Goal: Task Accomplishment & Management: Complete application form

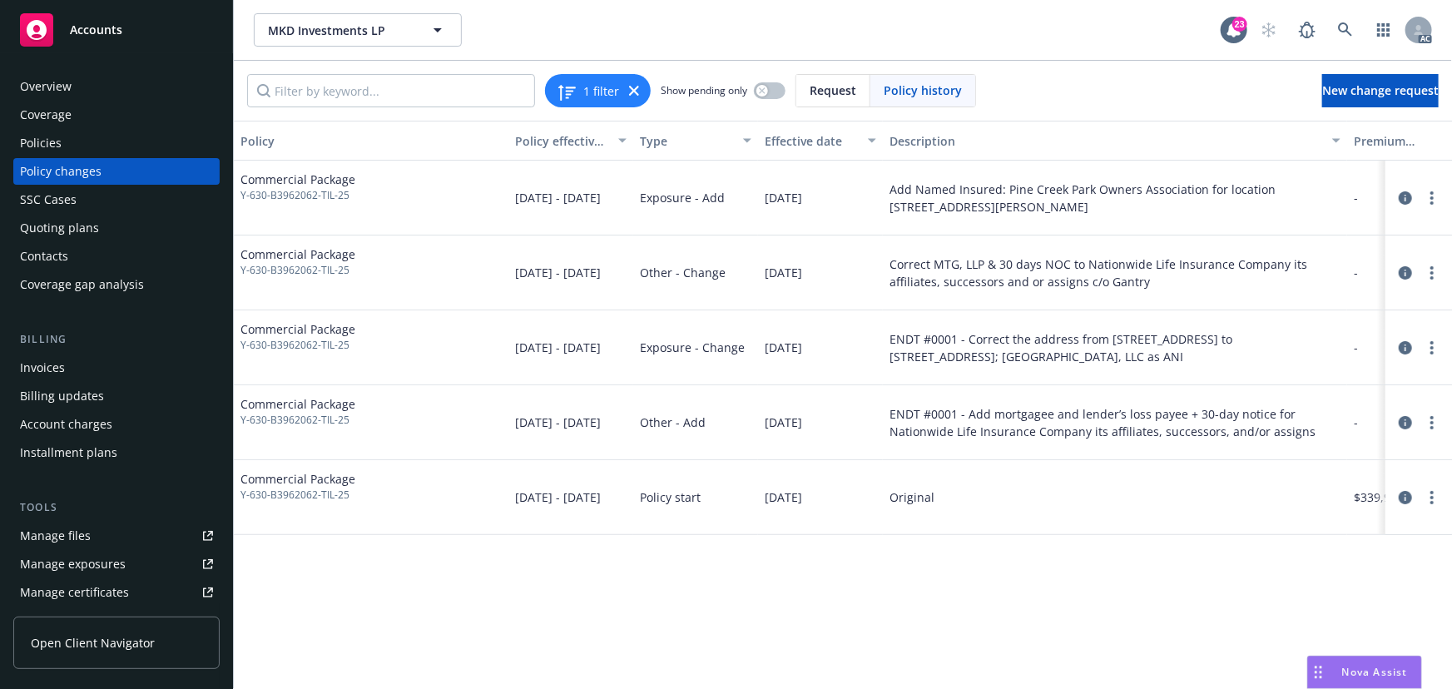
scroll to position [0, 460]
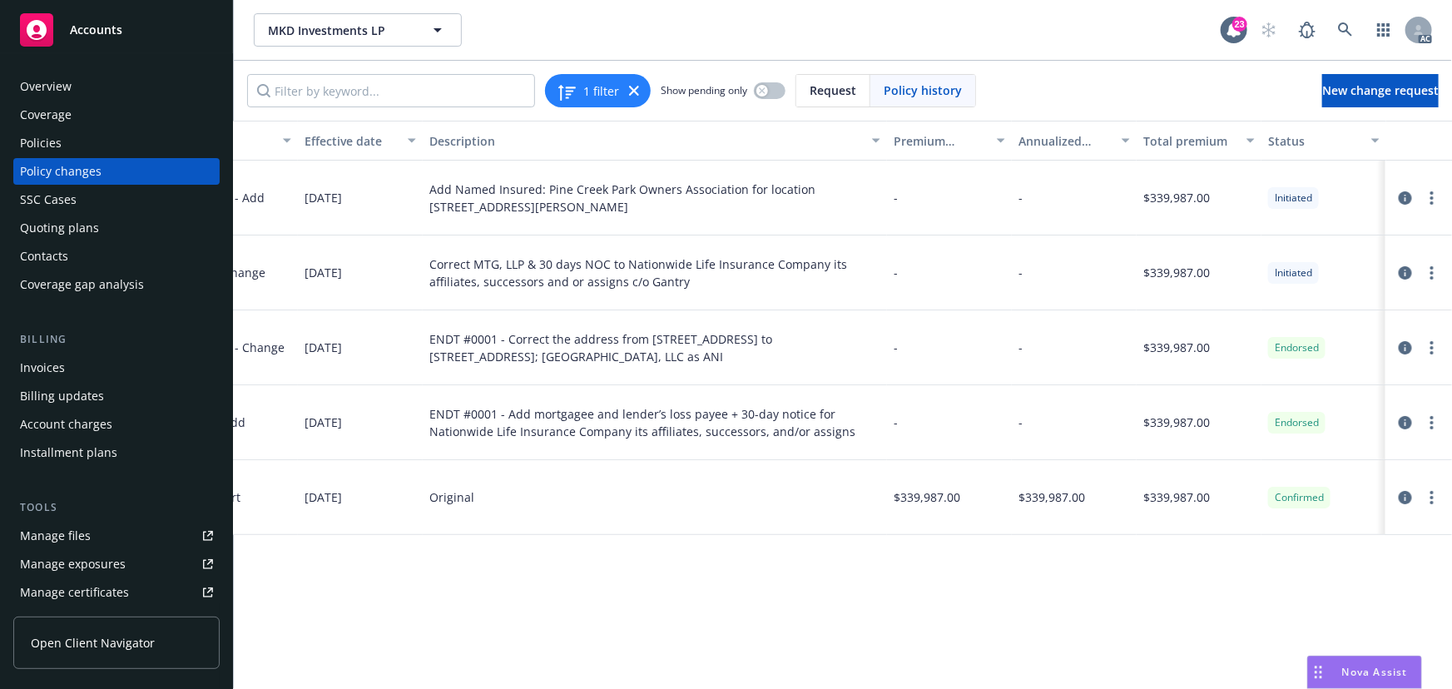
click at [96, 146] on div "Policies" at bounding box center [116, 143] width 193 height 27
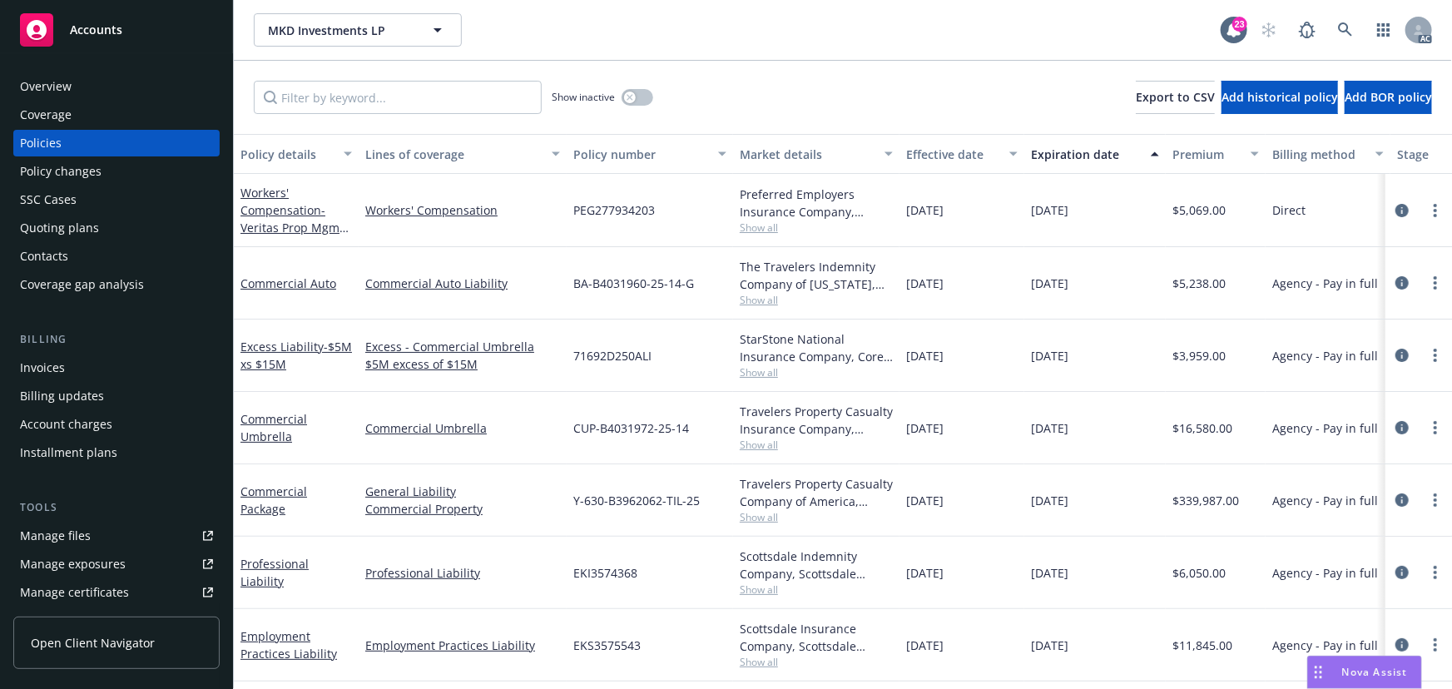
click at [118, 179] on div "Policy changes" at bounding box center [116, 171] width 193 height 27
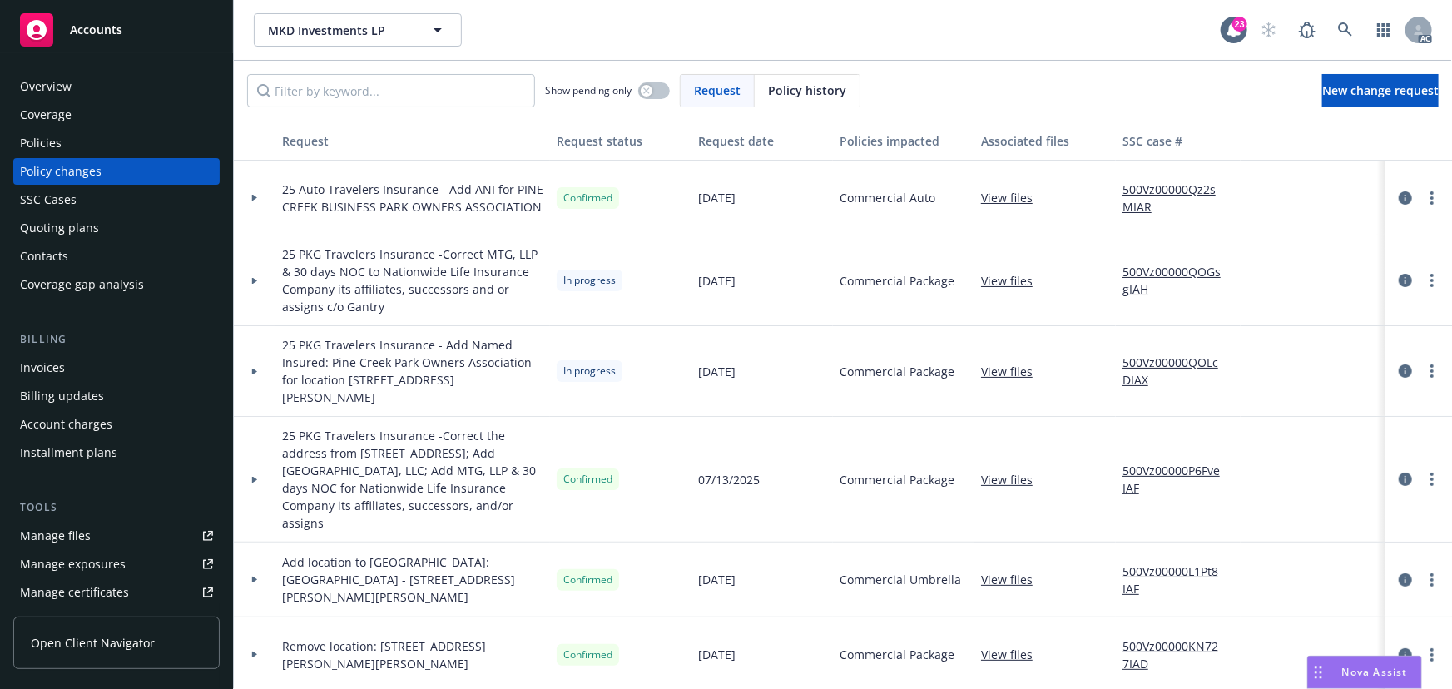
click at [247, 265] on div at bounding box center [255, 280] width 42 height 91
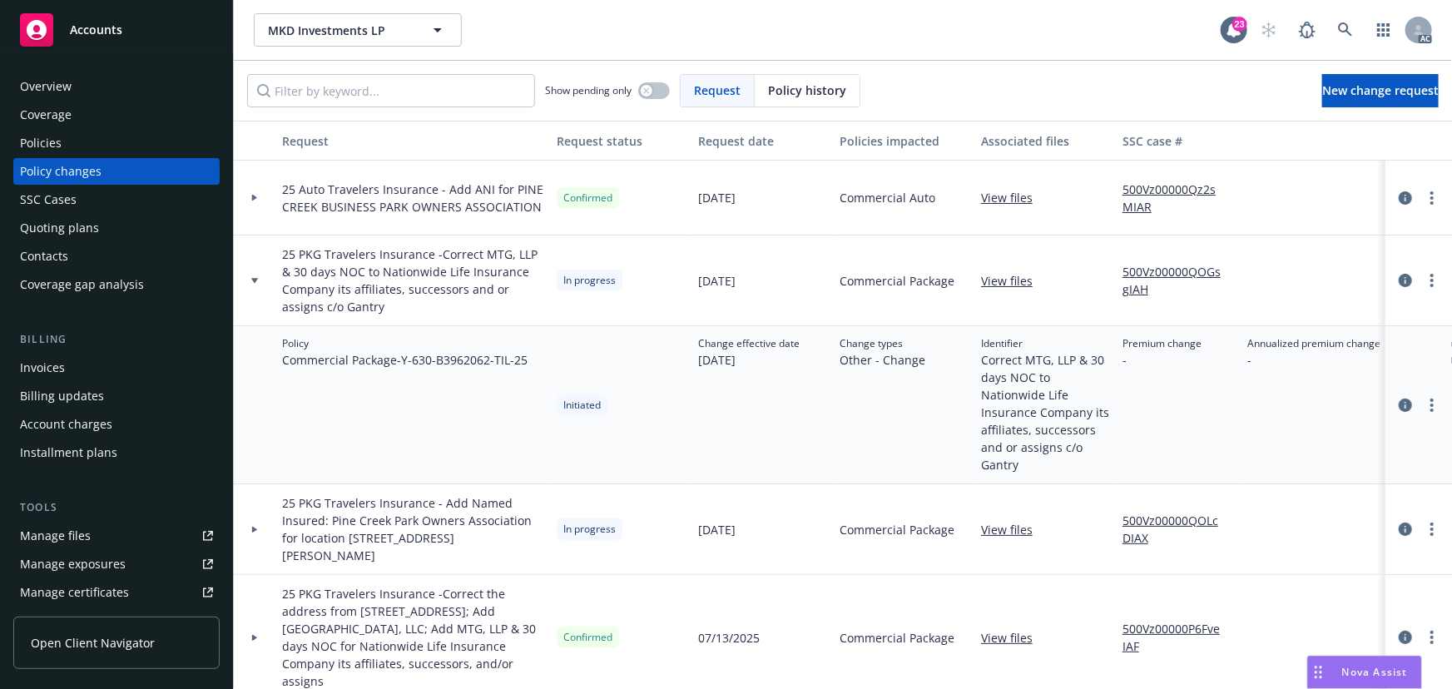
click at [255, 526] on icon at bounding box center [254, 529] width 5 height 7
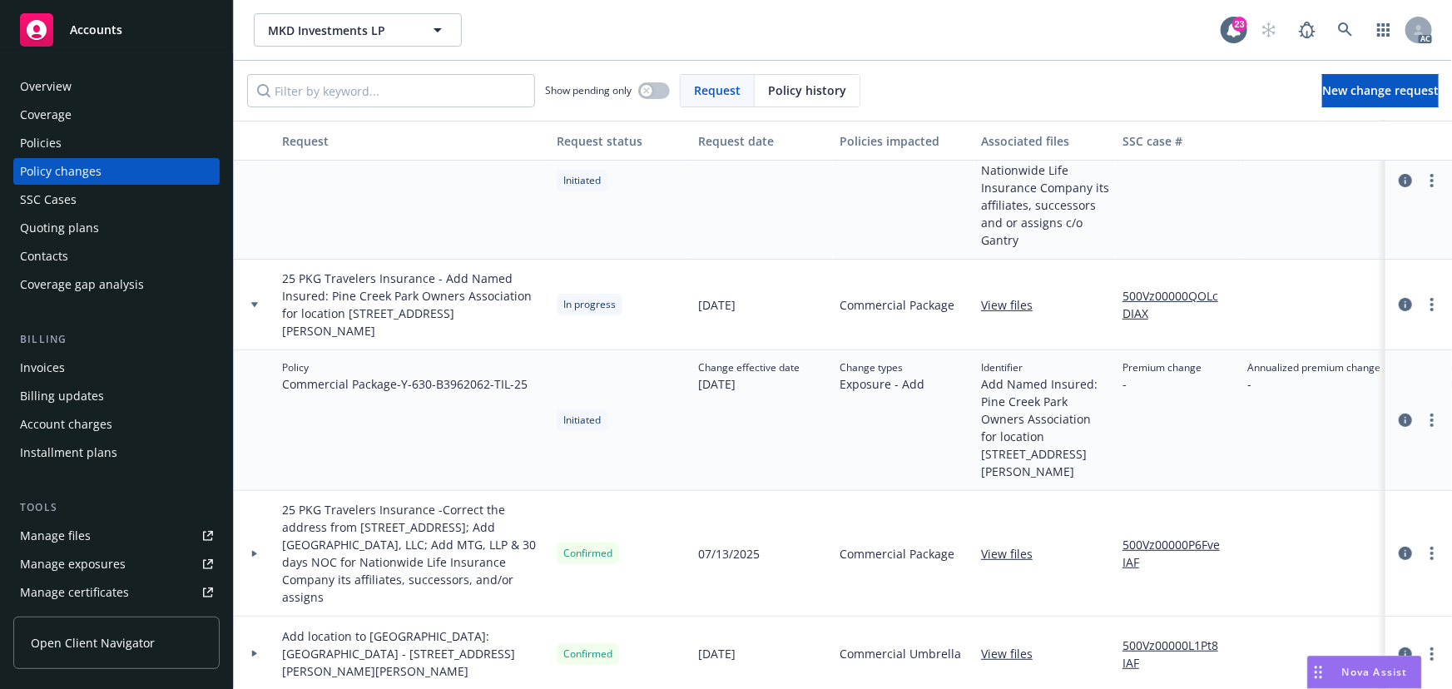
scroll to position [226, 0]
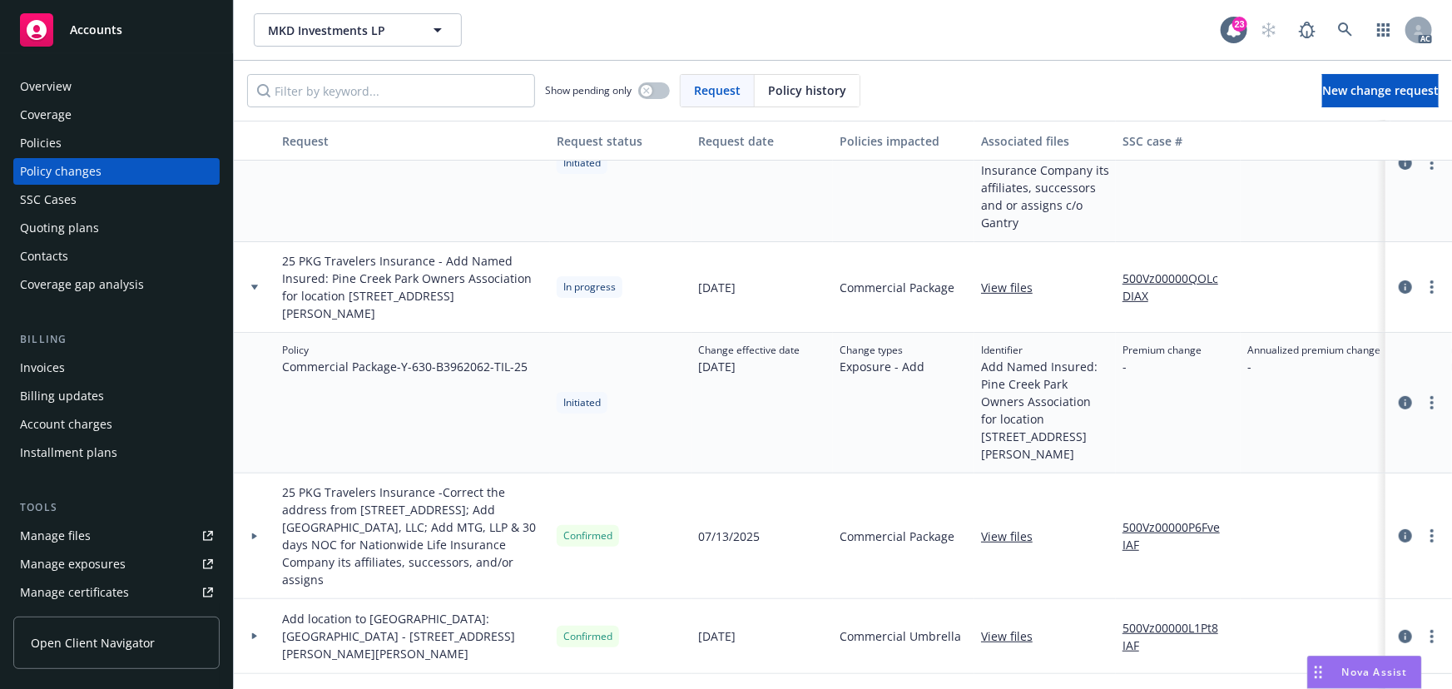
click at [1137, 270] on link "500Vz00000QOLcDIAX" at bounding box center [1177, 287] width 111 height 35
click at [67, 142] on div "Policies" at bounding box center [116, 143] width 193 height 27
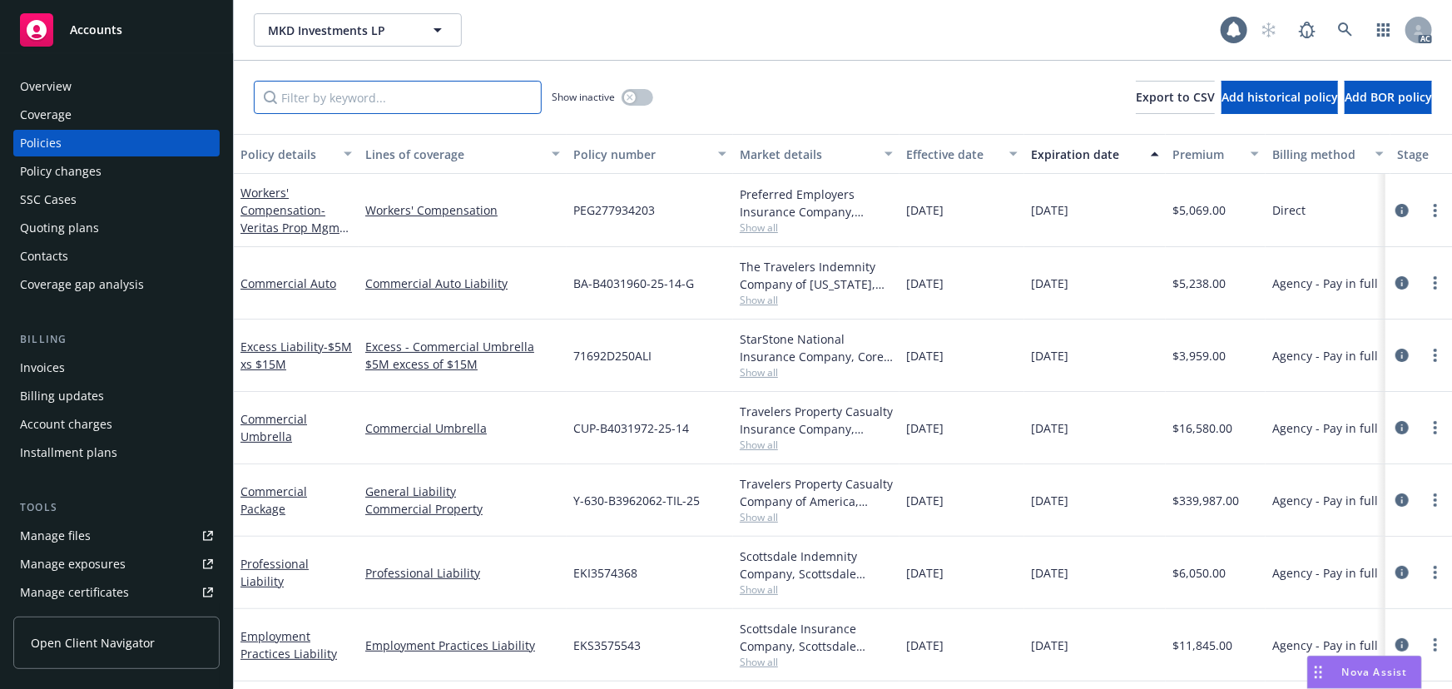
click at [350, 85] on input "Filter by keyword..." at bounding box center [398, 97] width 288 height 33
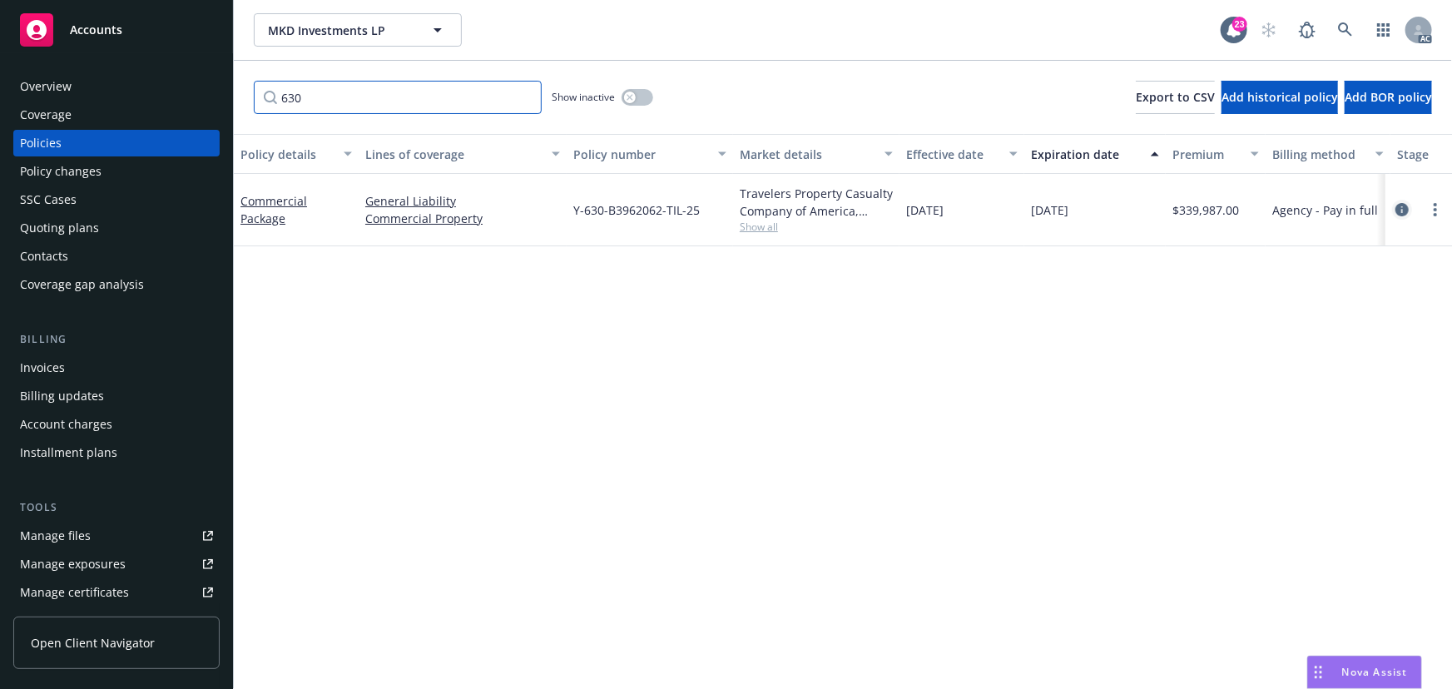
type input "630"
click at [1406, 207] on icon "circleInformation" at bounding box center [1401, 209] width 13 height 13
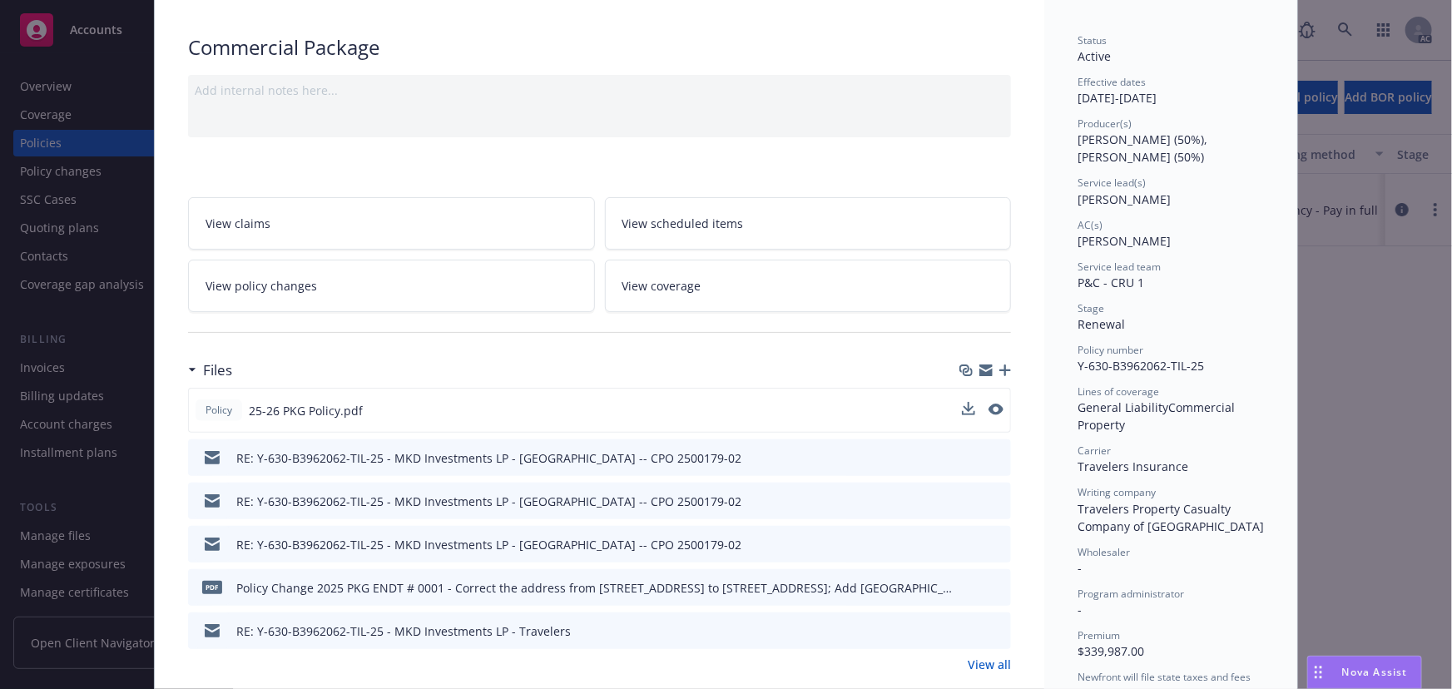
scroll to position [226, 0]
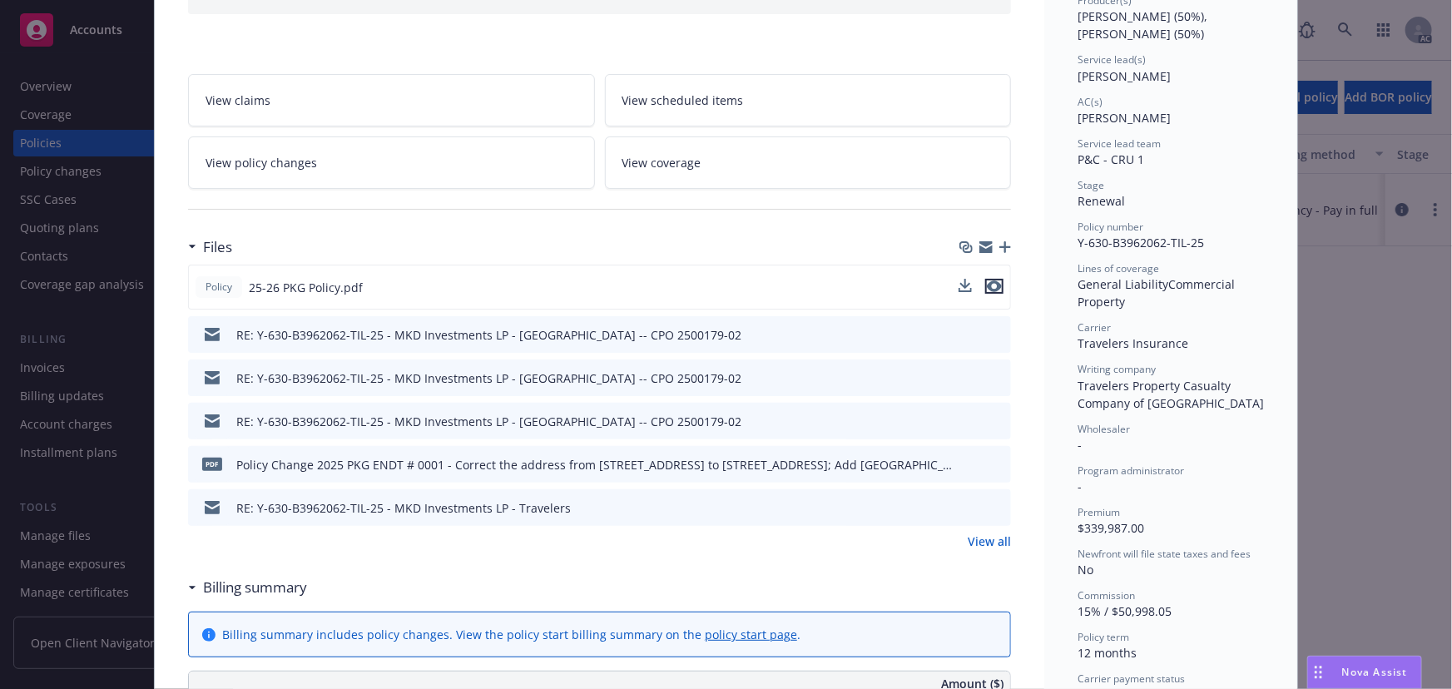
click at [988, 286] on icon "preview file" at bounding box center [994, 286] width 15 height 12
click at [468, 146] on link "View policy changes" at bounding box center [391, 162] width 407 height 52
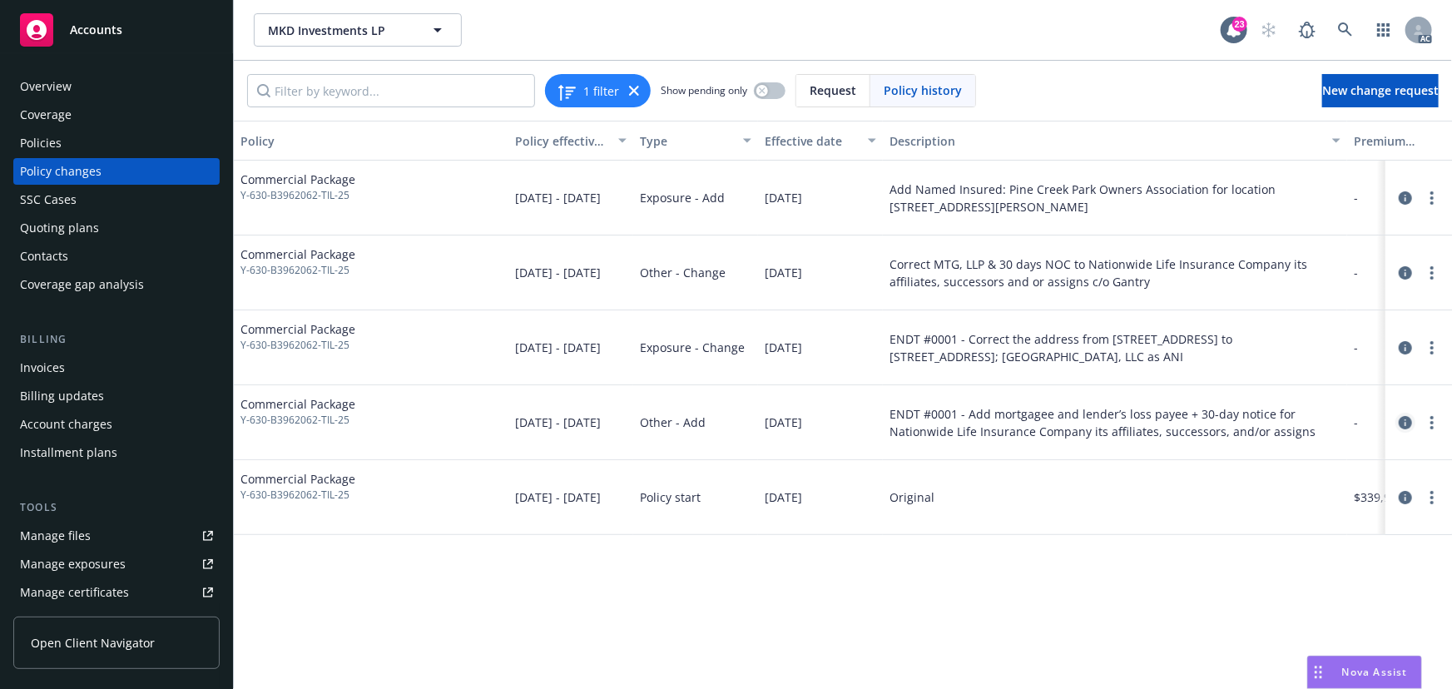
click at [1406, 423] on icon "circleInformation" at bounding box center [1405, 422] width 13 height 13
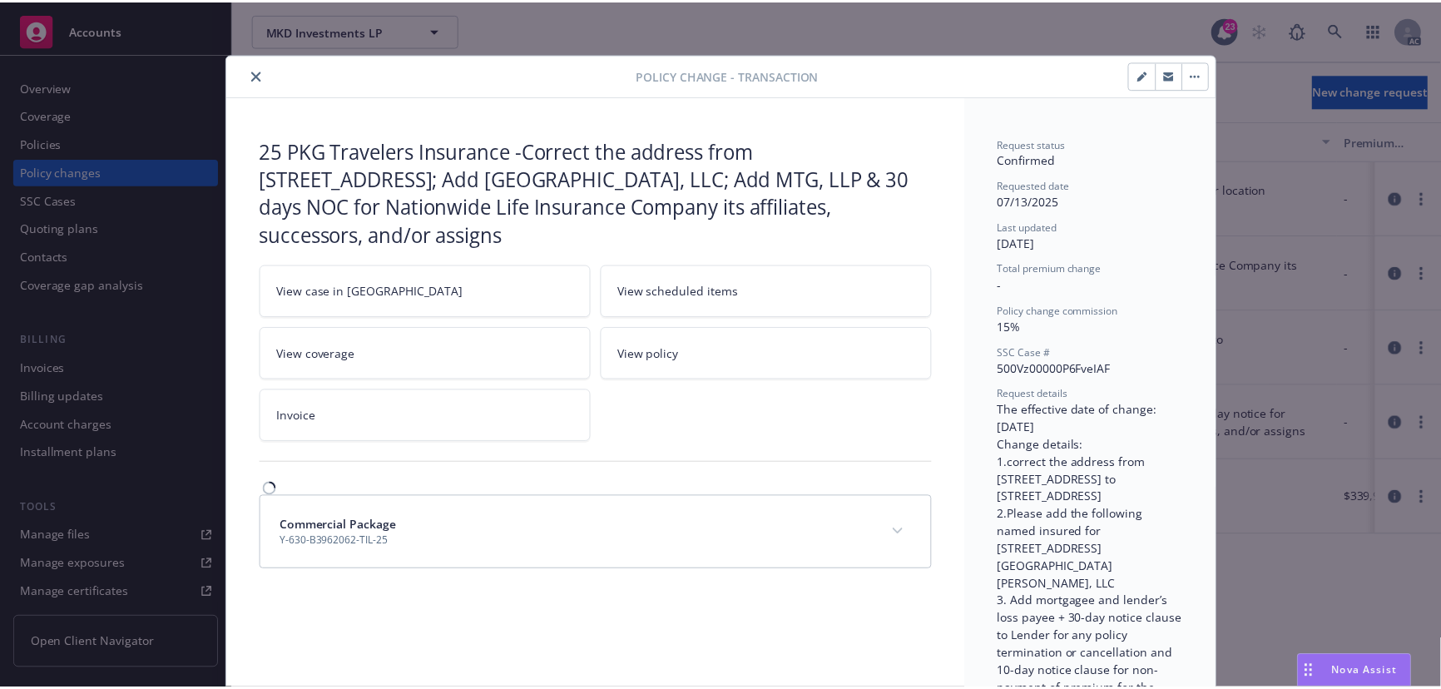
scroll to position [50, 0]
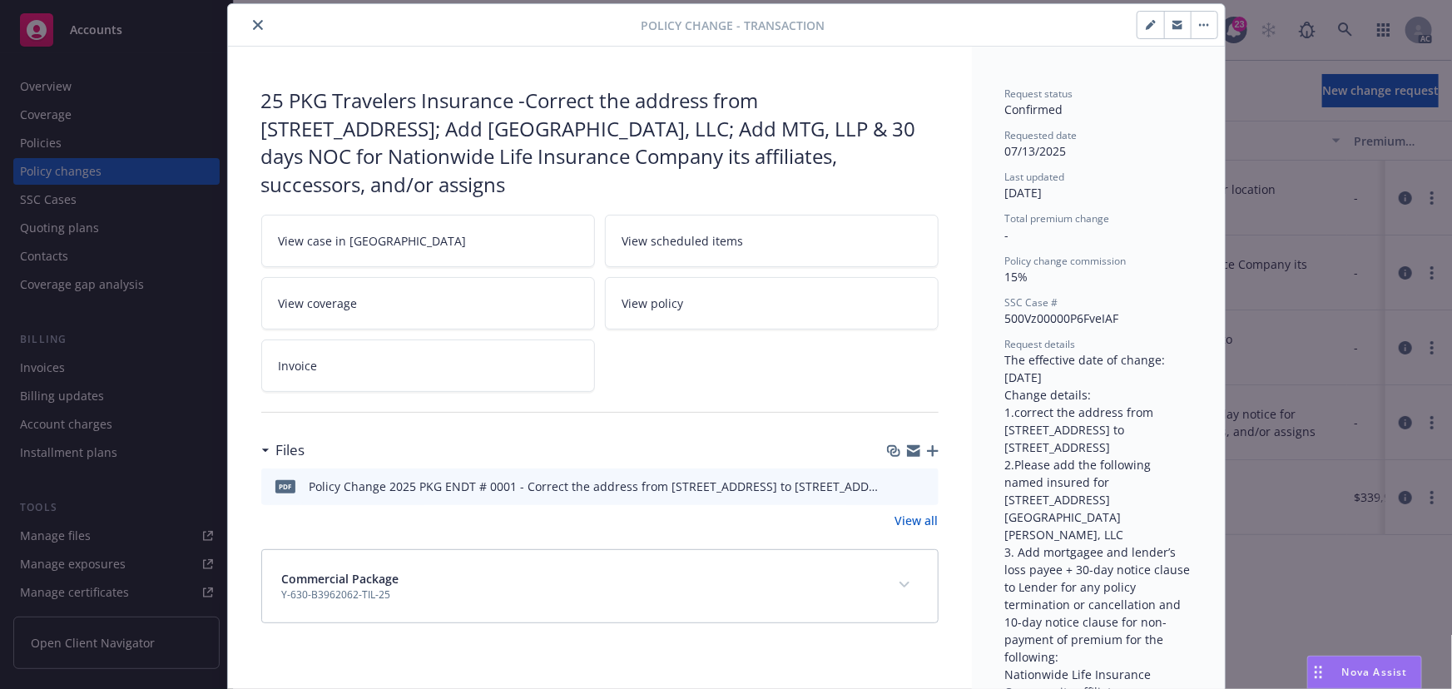
click at [919, 483] on icon "preview file" at bounding box center [922, 485] width 15 height 12
drag, startPoint x: 736, startPoint y: 163, endPoint x: 843, endPoint y: 193, distance: 110.6
click at [843, 193] on div "25 PKG Travelers Insurance -Correct the address from [STREET_ADDRESS]; Add [GEO…" at bounding box center [599, 142] width 677 height 111
click at [890, 176] on div "25 PKG Travelers Insurance -Correct the address from [STREET_ADDRESS]; Add [GEO…" at bounding box center [599, 142] width 677 height 111
click at [255, 21] on icon "close" at bounding box center [258, 25] width 10 height 10
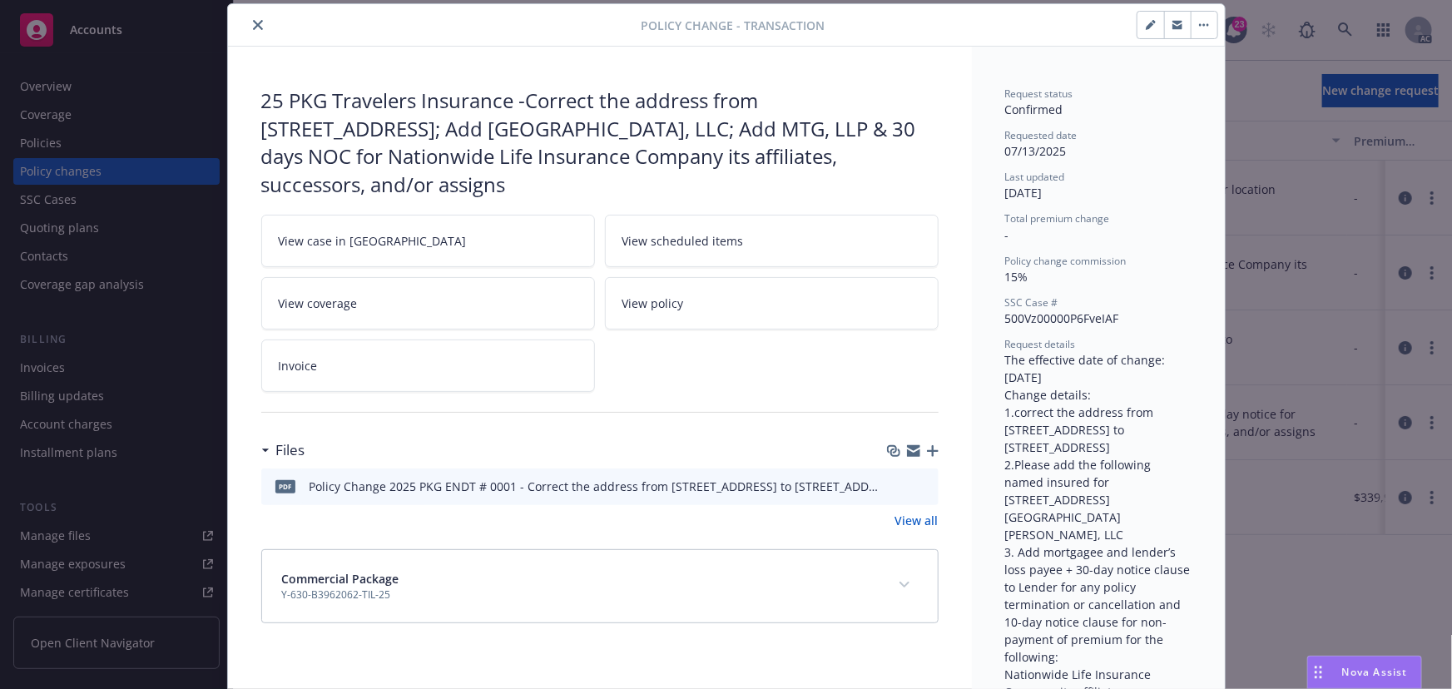
click at [77, 142] on div "Policies" at bounding box center [116, 143] width 193 height 27
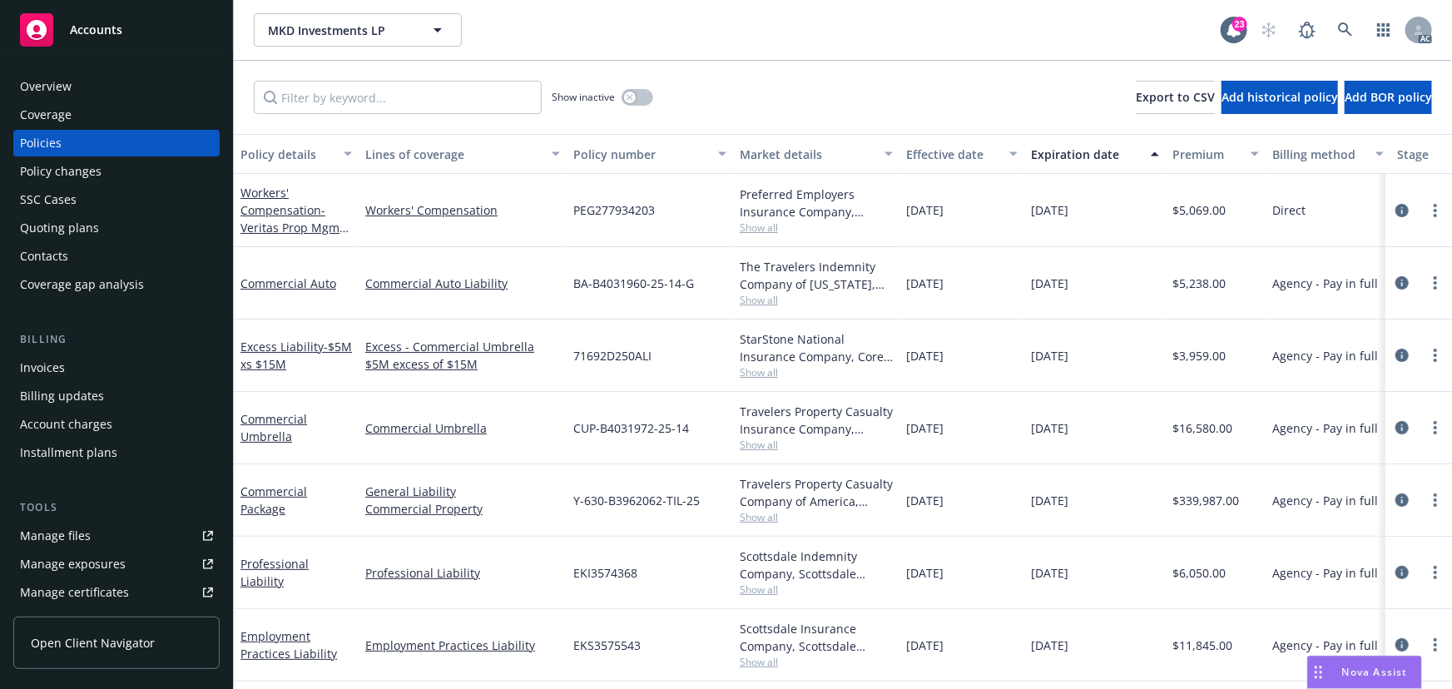
click at [75, 171] on div "Policy changes" at bounding box center [61, 171] width 82 height 27
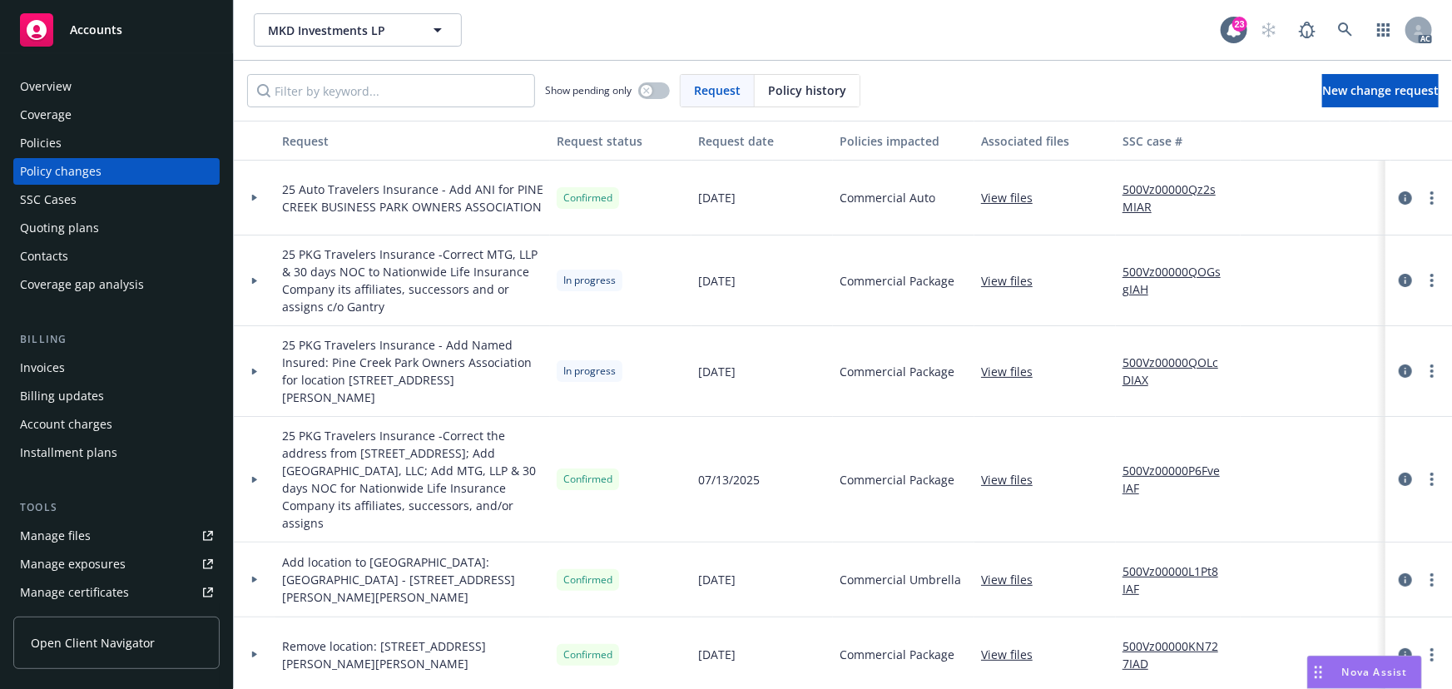
click at [258, 280] on div at bounding box center [254, 281] width 28 height 6
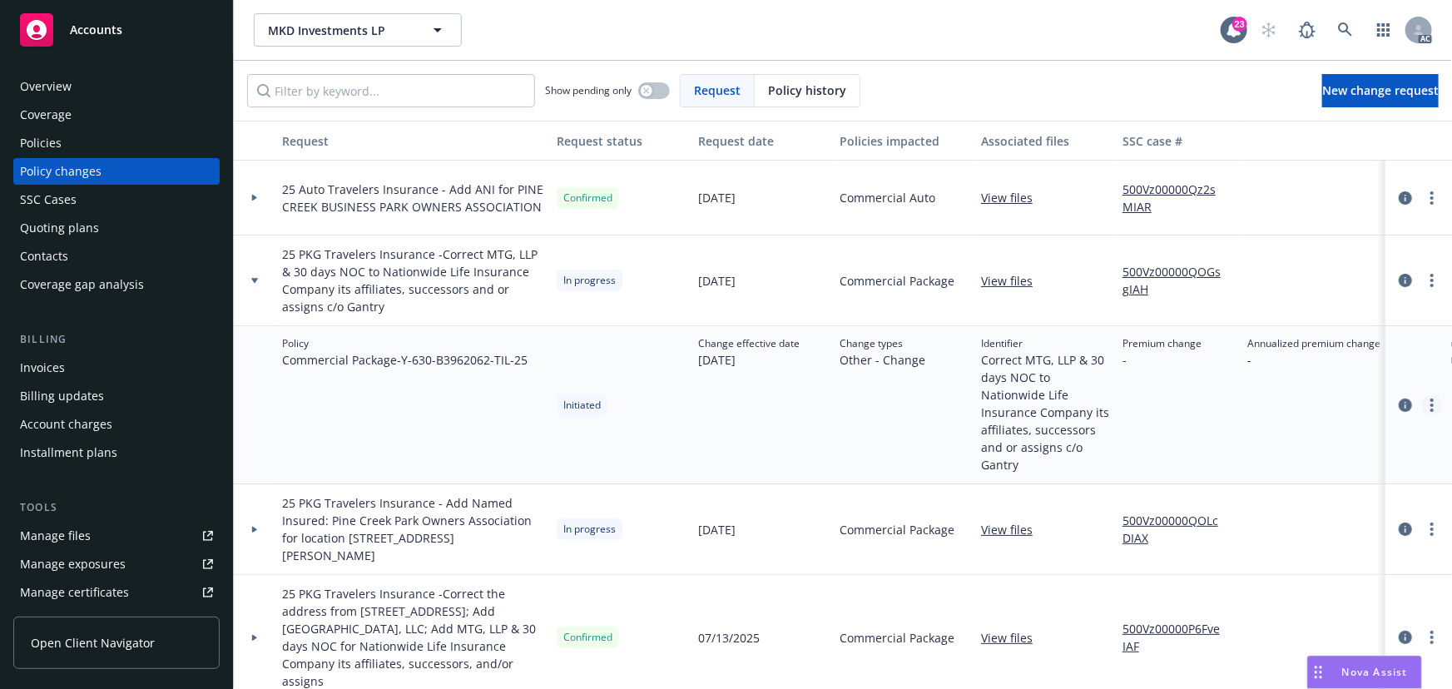
click at [1422, 406] on link "more" at bounding box center [1432, 405] width 20 height 20
click at [1222, 504] on link "Edit policy change" at bounding box center [1287, 504] width 285 height 33
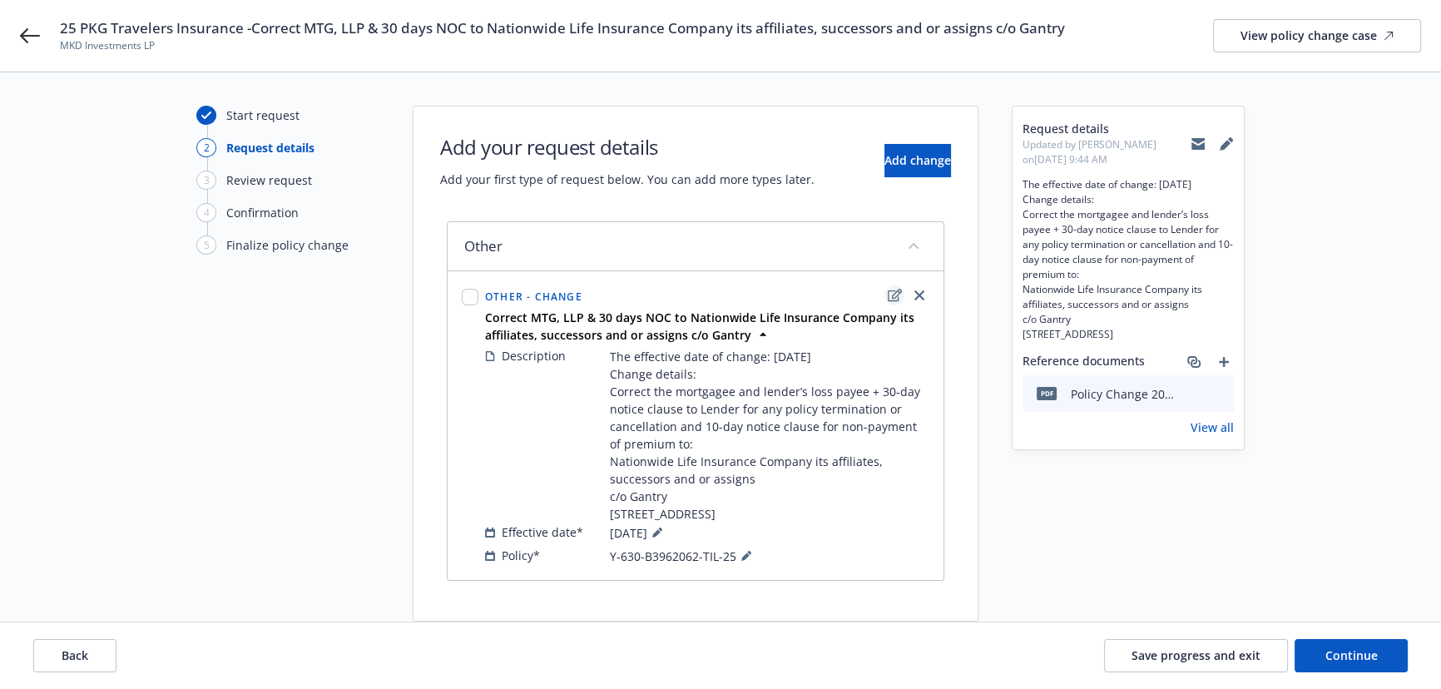
click at [896, 292] on icon "edit" at bounding box center [895, 295] width 14 height 13
type textarea "x"
select select "CHANGE"
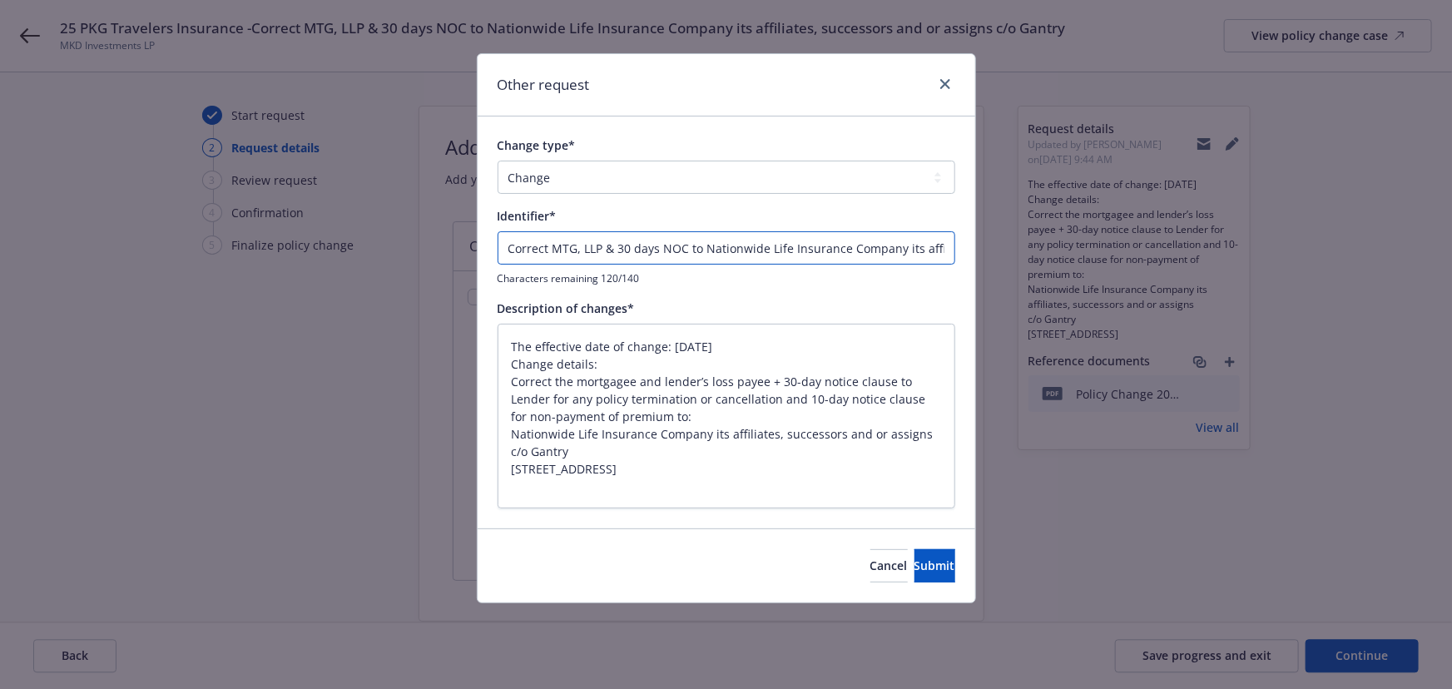
click at [506, 240] on input "Correct MTG, LLP & 30 days NOC to Nationwide Life Insurance Company its affilia…" at bounding box center [727, 247] width 458 height 33
type textarea "x"
type input "ECorrect MTG, LLP & 30 days NOC to Nationwide Life Insurance Company its affili…"
type textarea "x"
type input "ENCorrect MTG, LLP & 30 days NOC to Nationwide Life Insurance Company its affil…"
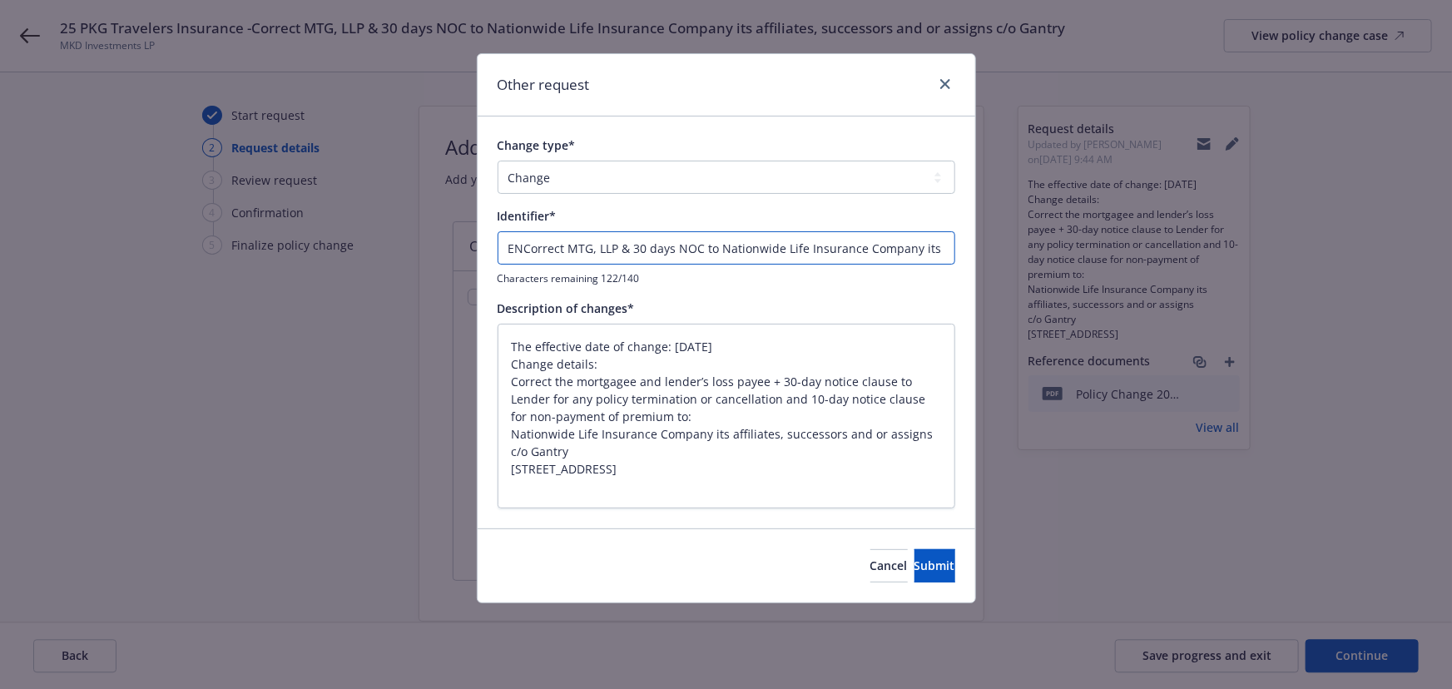
type textarea "x"
type input "ENDCorrect MTG, LLP & 30 days NOC to Nationwide Life Insurance Company its affi…"
type textarea "x"
type input "ENDTCorrect MTG, LLP & 30 days NOC to Nationwide Life Insurance Company its aff…"
type textarea "x"
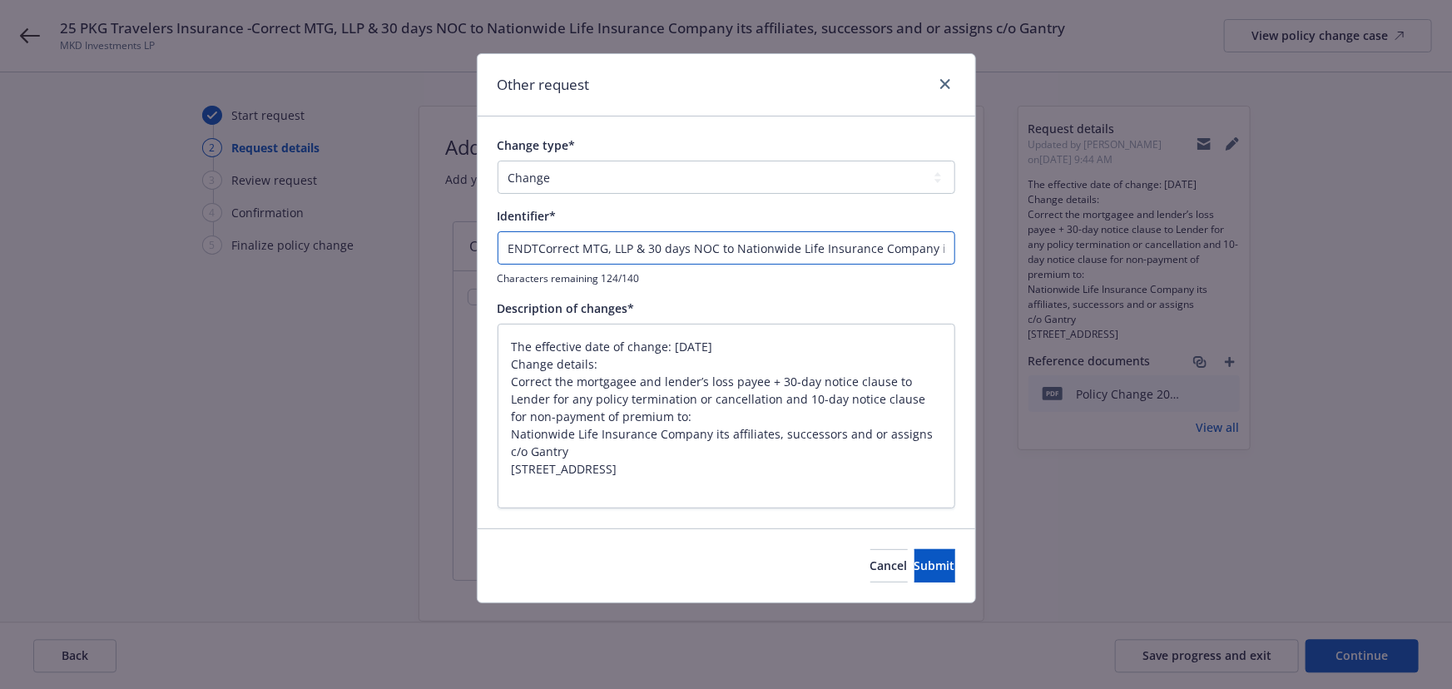
type input "ENDT Correct MTG, LLP & 30 days NOC to Nationwide Life Insurance Company its af…"
type textarea "x"
type input "ENDT #Correct MTG, LLP & 30 days NOC to Nationwide Life Insurance Company its a…"
type textarea "x"
type input "ENDT #0Correct MTG, LLP & 30 days NOC to Nationwide Life Insurance Company its …"
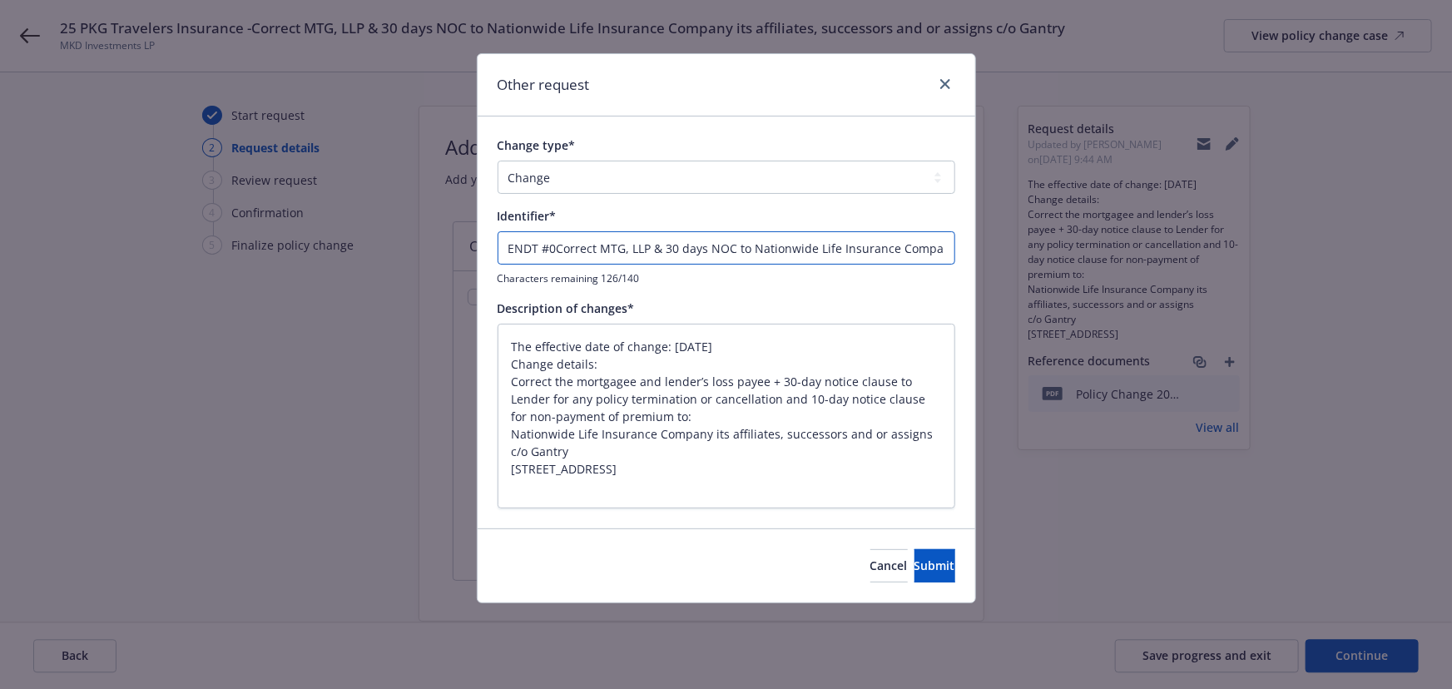
type textarea "x"
type input "ENDT #00Correct MTG, LLP & 30 days NOC to Nationwide Life Insurance Company its…"
type textarea "x"
type input "ENDT #002Correct MTG, LLP & 30 days NOC to Nationwide Life Insurance Company it…"
type textarea "x"
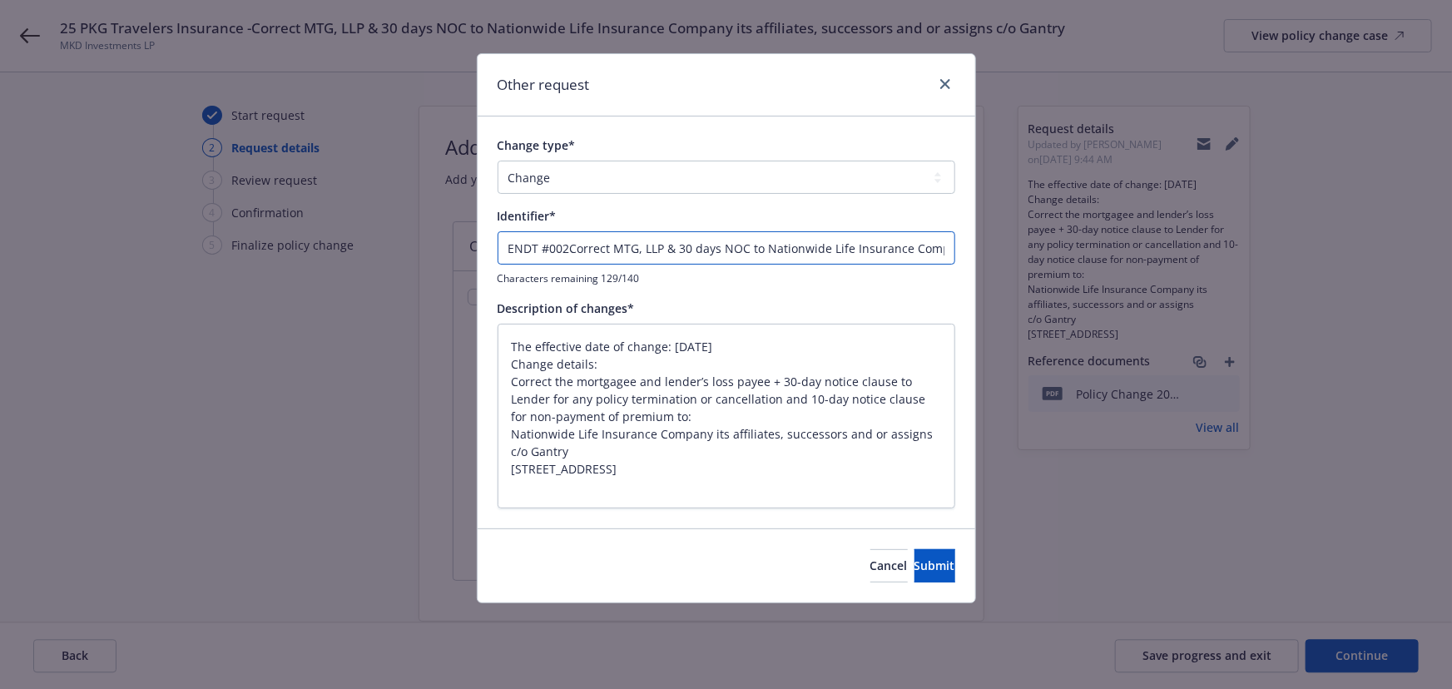
type input "ENDT #002 Correct MTG, LLP & 30 days NOC to Nationwide Life Insurance Company i…"
type textarea "x"
type input "ENDT #002 -Correct MTG, LLP & 30 days NOC to Nationwide Life Insurance Company …"
type textarea "x"
type input "ENDT #002 - Correct MTG, LLP & 30 days NOC to Nationwide Life Insurance Company…"
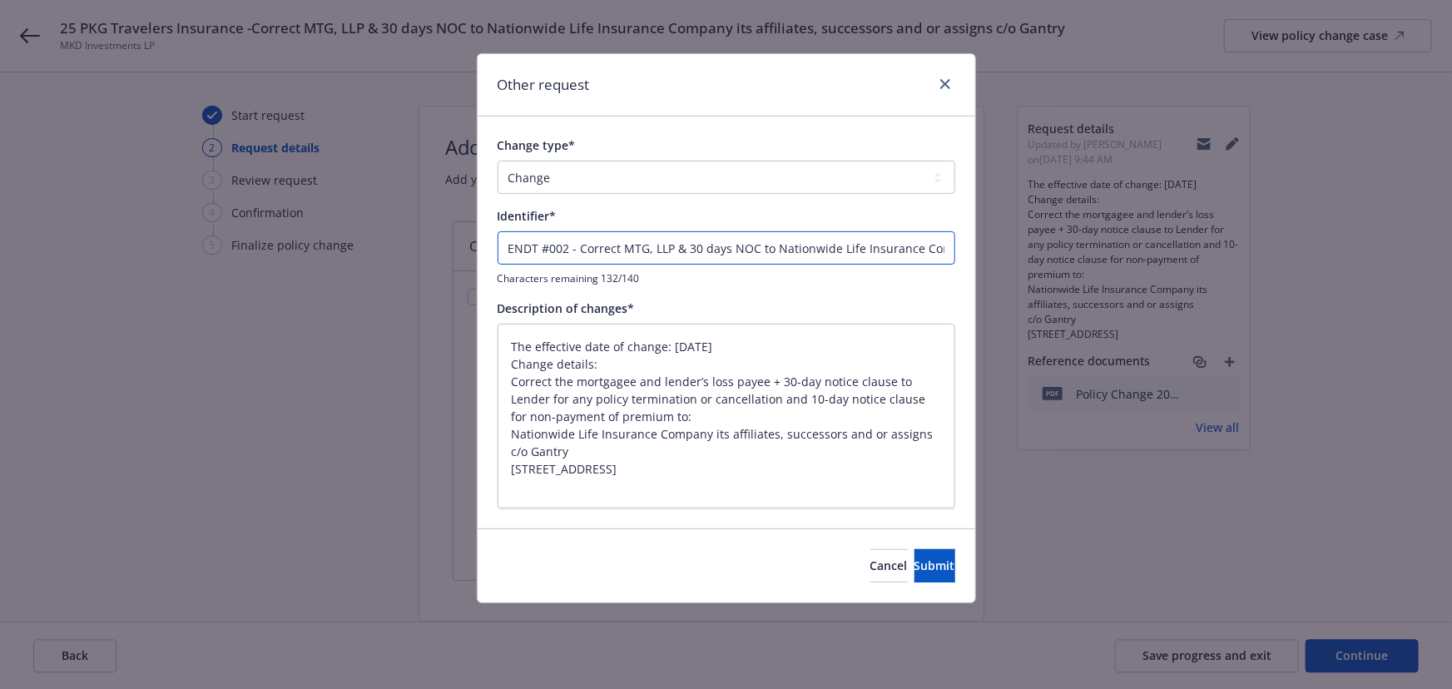
click at [562, 250] on input "ENDT #002 - Correct MTG, LLP & 30 days NOC to Nationwide Life Insurance Company…" at bounding box center [727, 247] width 458 height 33
type textarea "x"
type input "ENDT #0002 - Correct MTG, LLP & 30 days NOC to Nationwide Life Insurance Compan…"
click at [929, 557] on button "Submit" at bounding box center [934, 565] width 41 height 33
type textarea "x"
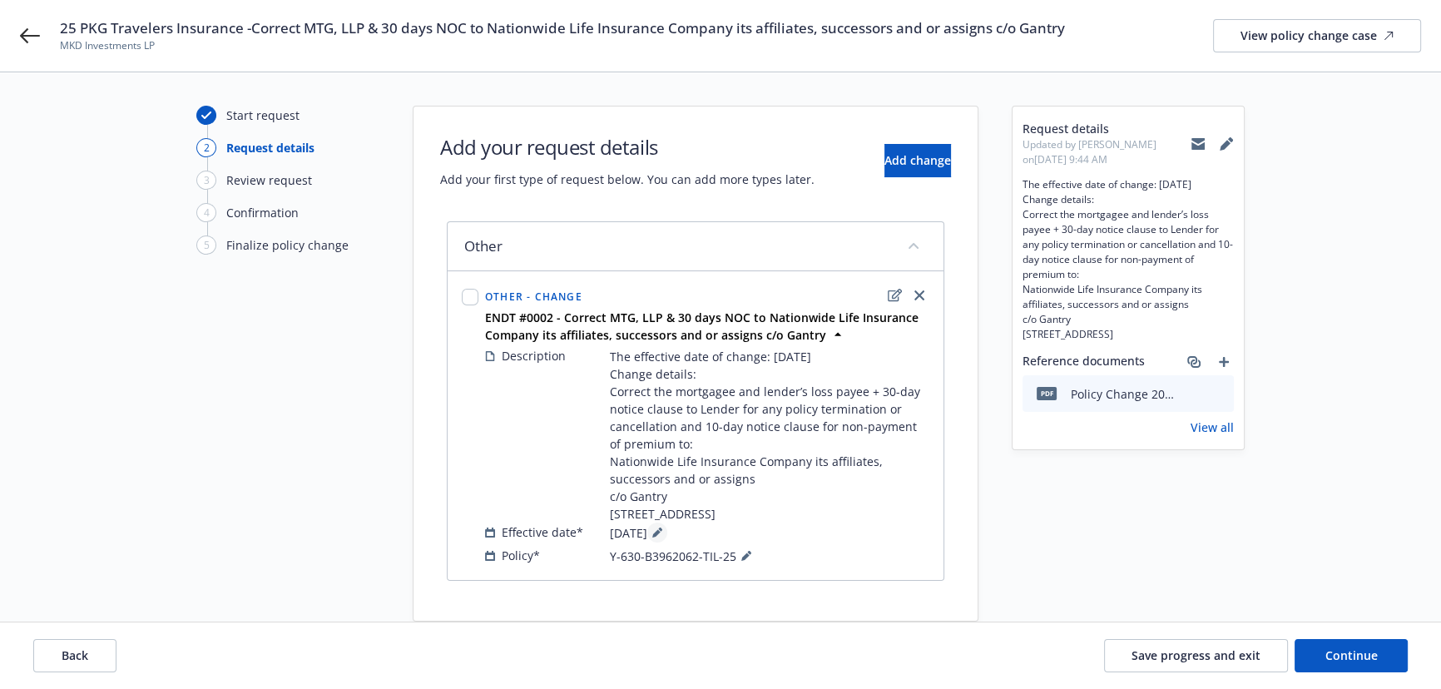
click at [667, 542] on button at bounding box center [657, 533] width 20 height 20
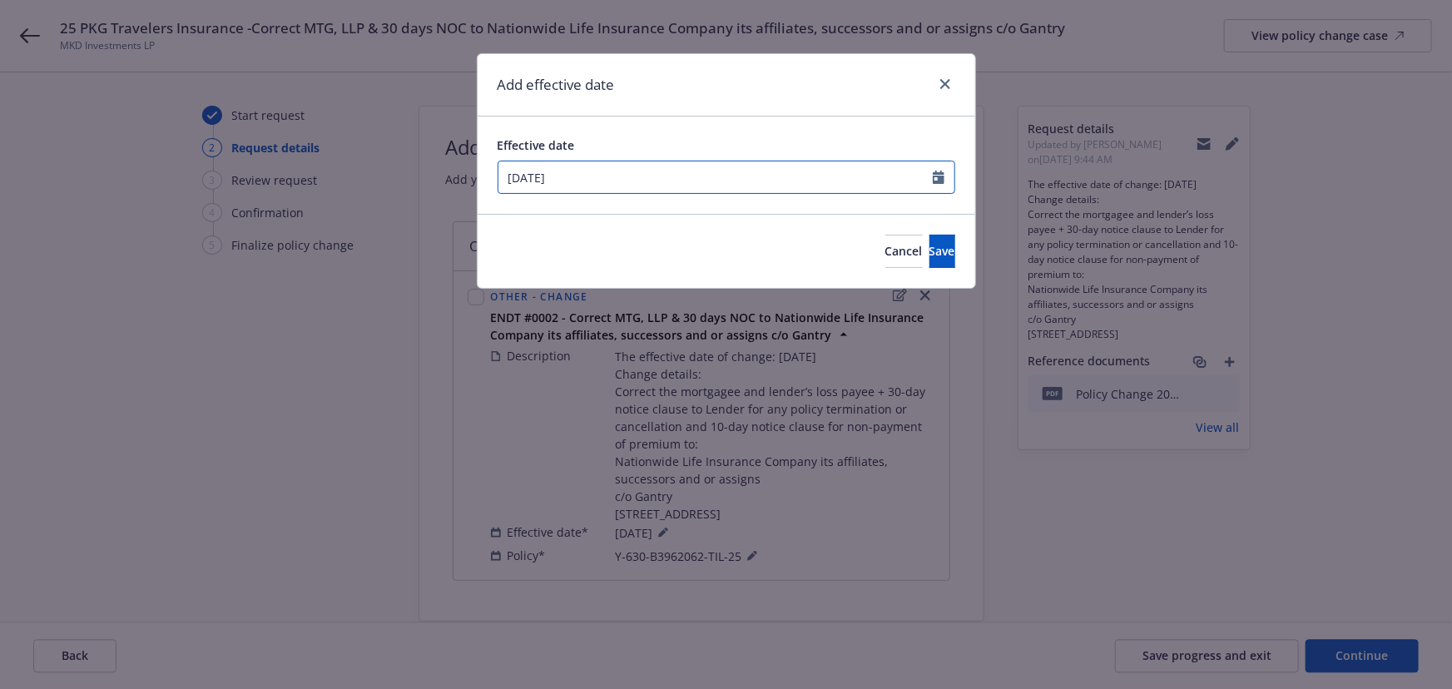
click at [581, 174] on input "[DATE]" at bounding box center [715, 177] width 434 height 32
click at [557, 215] on select "January February March April May June July August September October November De…" at bounding box center [569, 217] width 83 height 19
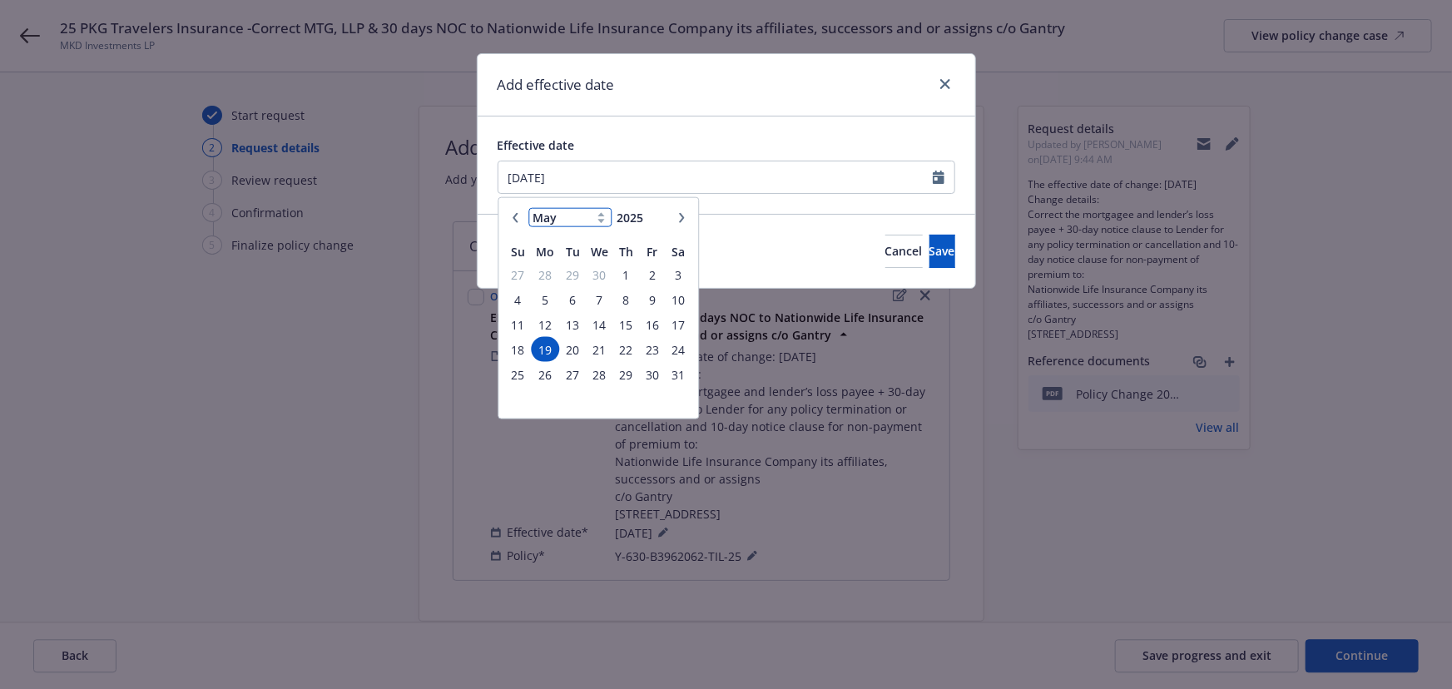
select select "8"
click at [528, 208] on select "January February March April May June July August September October November De…" at bounding box center [569, 217] width 83 height 19
click at [606, 300] on span "6" at bounding box center [599, 299] width 24 height 21
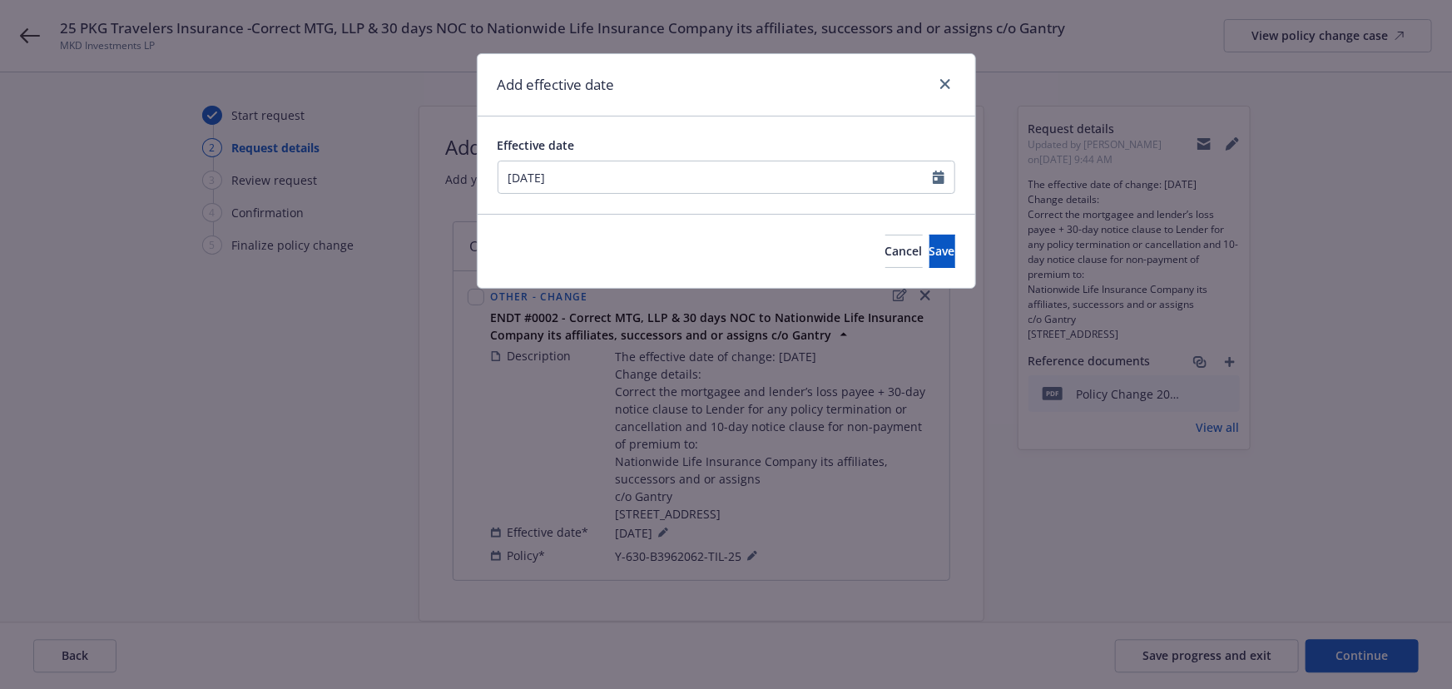
type input "[DATE]"
click at [726, 124] on div "Effective date [DATE]" at bounding box center [727, 164] width 498 height 97
click at [929, 248] on span "Save" at bounding box center [942, 251] width 26 height 16
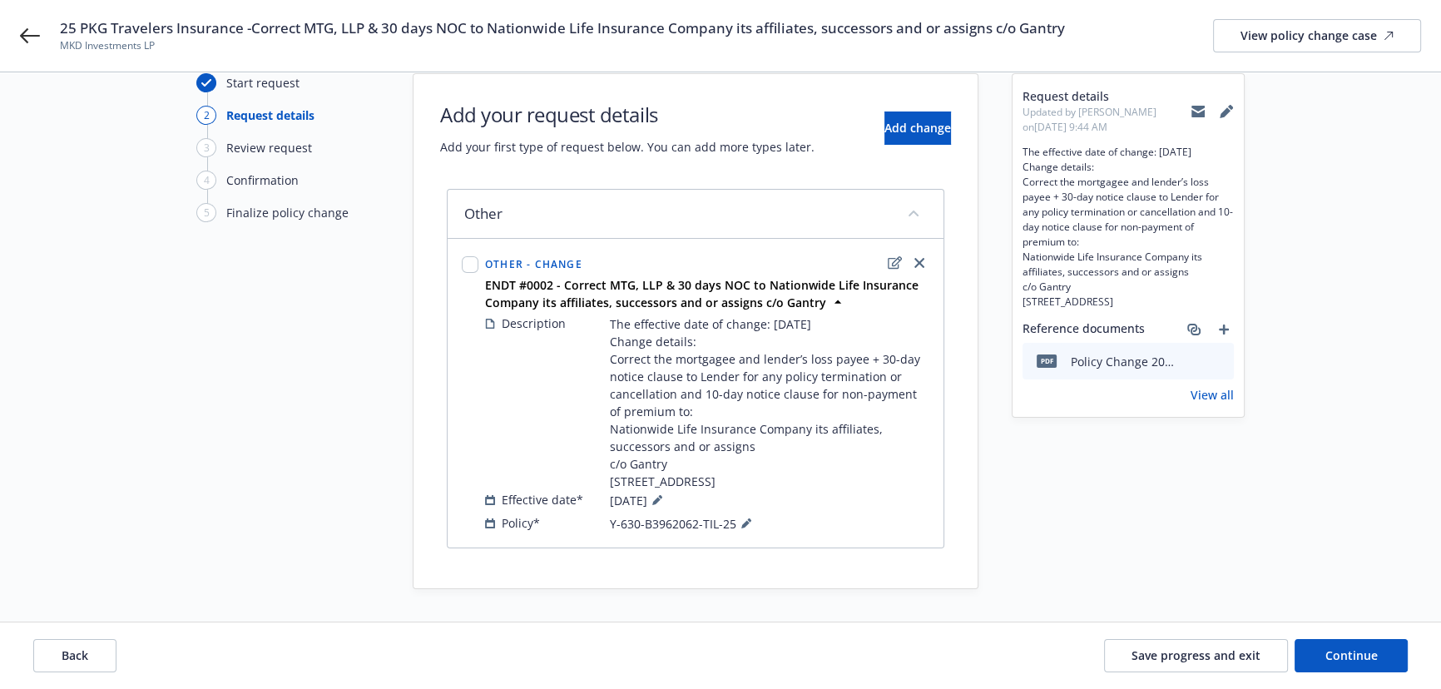
scroll to position [50, 0]
click at [1332, 647] on span "Continue" at bounding box center [1351, 655] width 52 height 16
